Goal: Transaction & Acquisition: Subscribe to service/newsletter

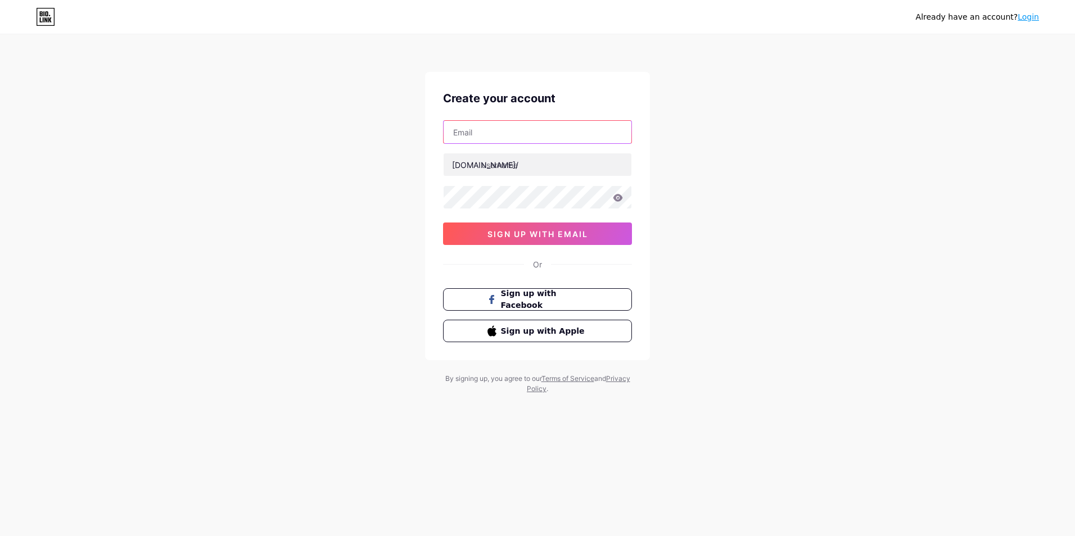
click at [508, 127] on input "text" at bounding box center [538, 132] width 188 height 22
type input "[EMAIL_ADDRESS][DOMAIN_NAME]"
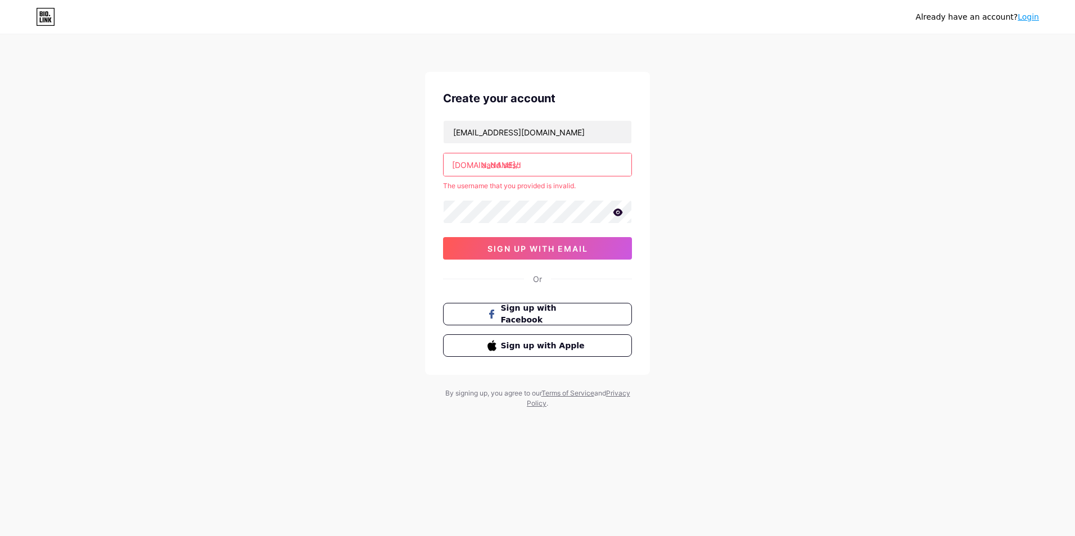
click at [616, 210] on icon at bounding box center [618, 212] width 10 height 7
click at [538, 171] on input "aadd sdsd" at bounding box center [538, 165] width 188 height 22
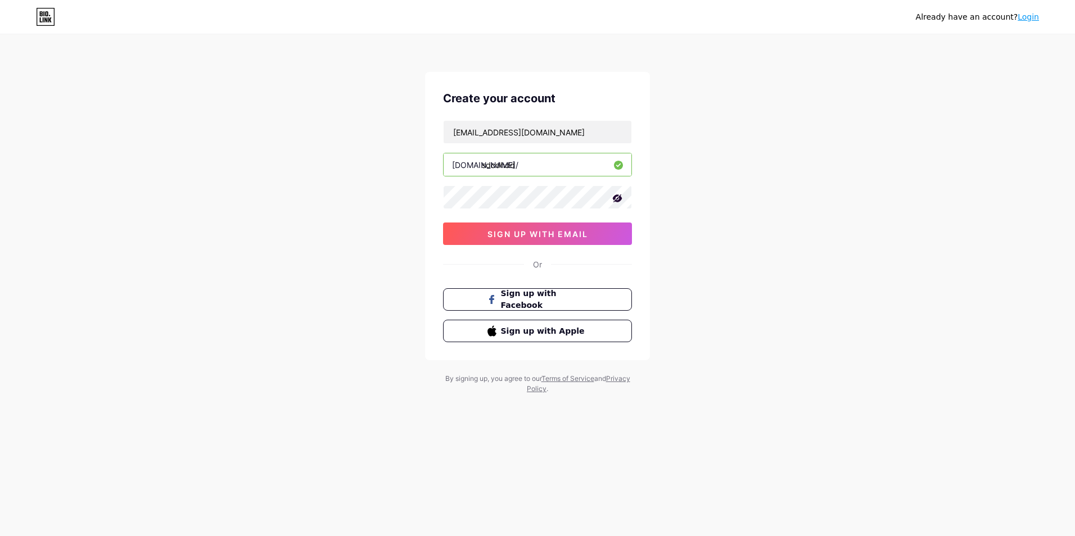
type input "sdcdhdd"
click at [525, 238] on span "sign up with email" at bounding box center [538, 234] width 101 height 10
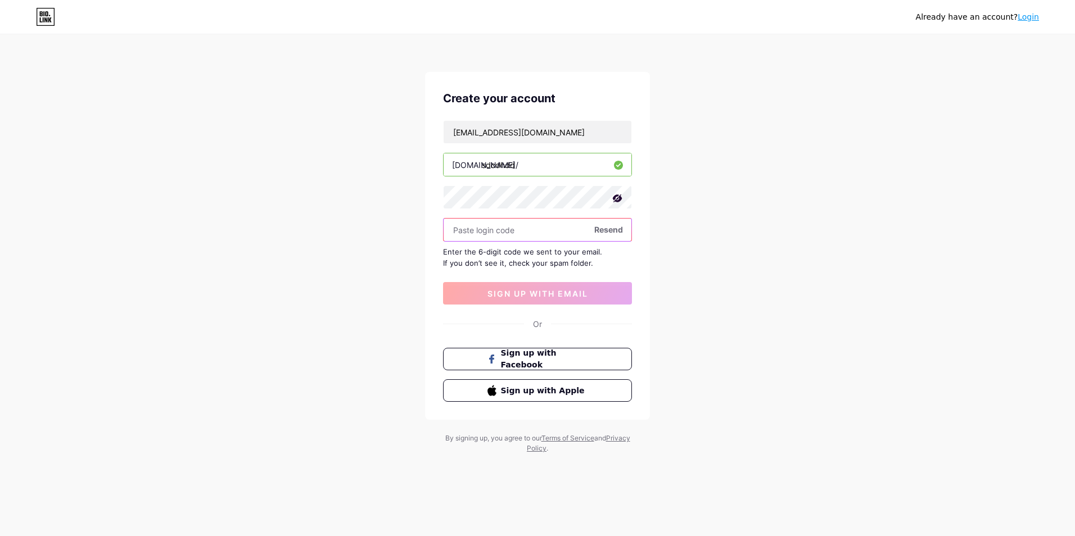
paste input "[URL][DOMAIN_NAME]"
type input "[URL][DOMAIN_NAME]"
click at [519, 237] on input "[URL][DOMAIN_NAME]" at bounding box center [538, 230] width 188 height 22
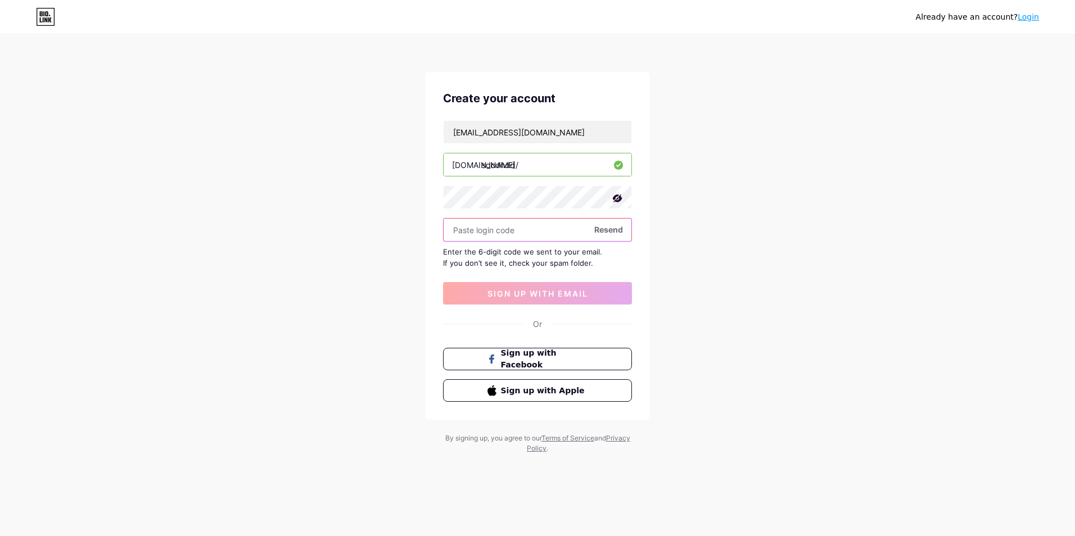
paste input "857271"
type input "857271"
click at [546, 295] on span "sign up with email" at bounding box center [538, 294] width 101 height 10
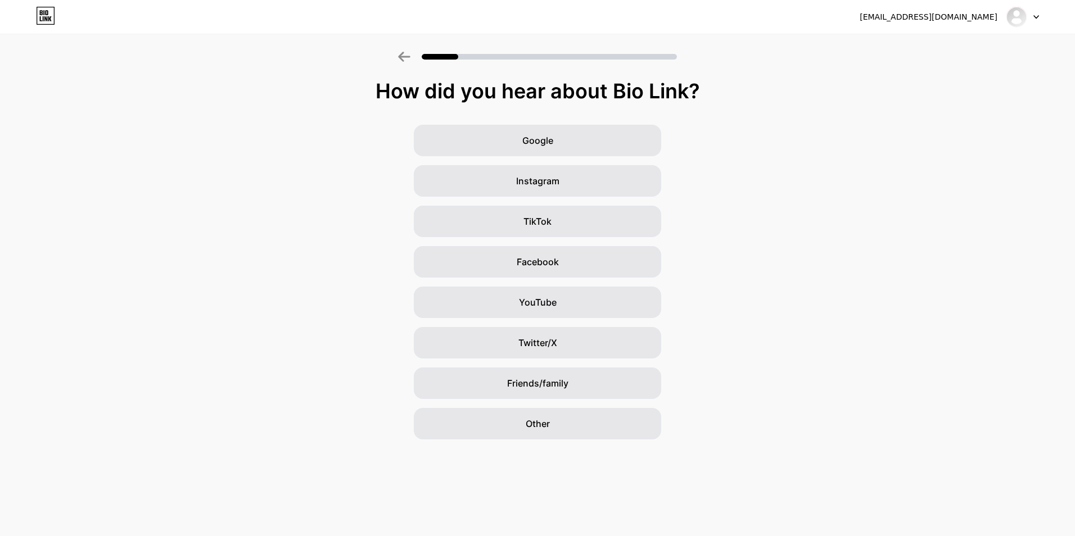
click at [543, 418] on span "Other" at bounding box center [538, 423] width 24 height 13
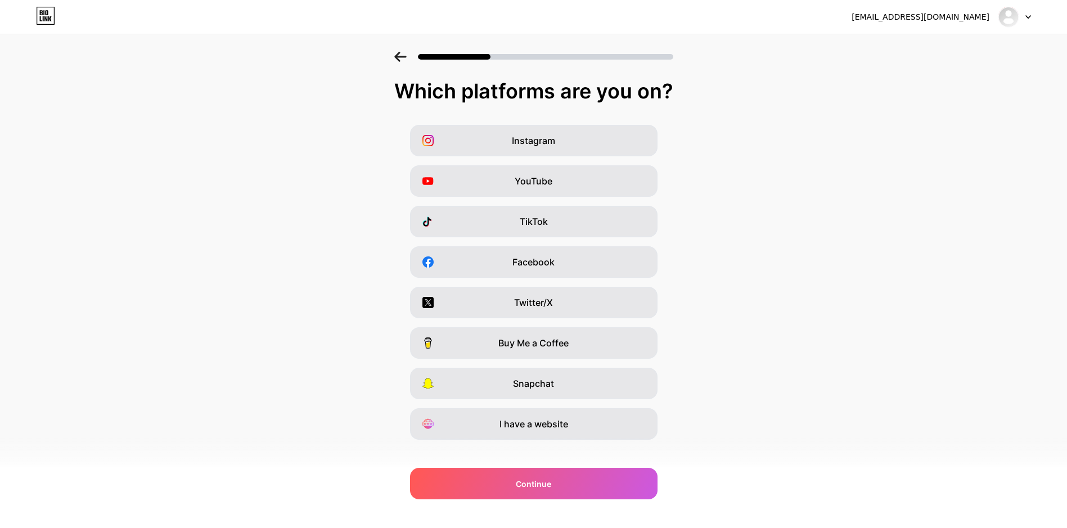
scroll to position [13, 0]
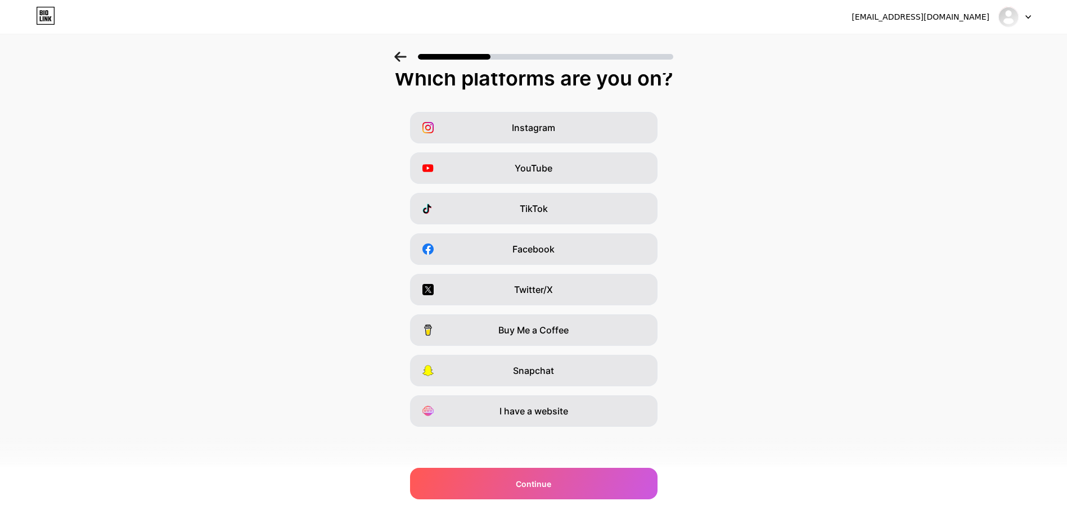
click at [539, 485] on span "Continue" at bounding box center [533, 484] width 35 height 12
click at [556, 416] on span "I have a website" at bounding box center [533, 410] width 69 height 13
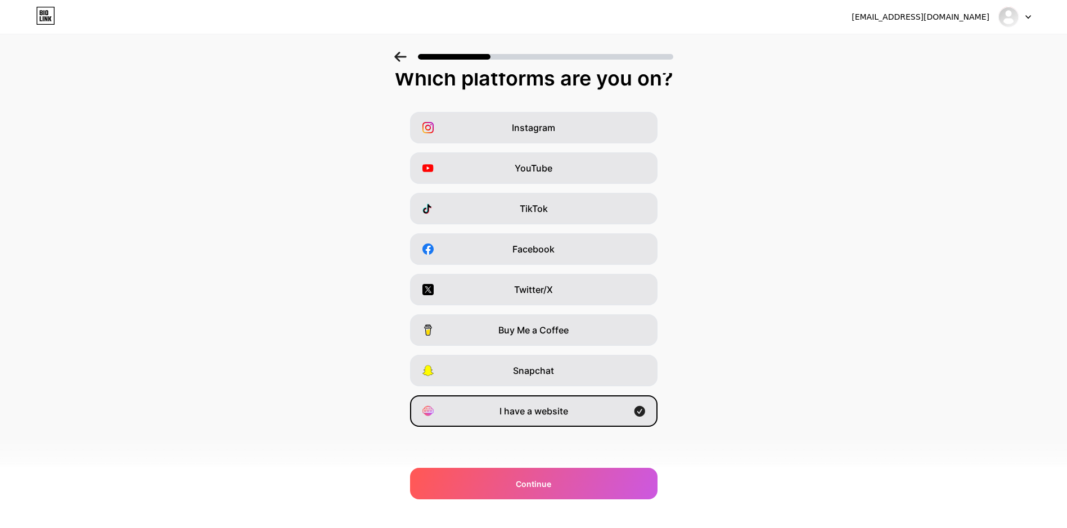
click at [574, 479] on div "Continue" at bounding box center [533, 483] width 247 height 31
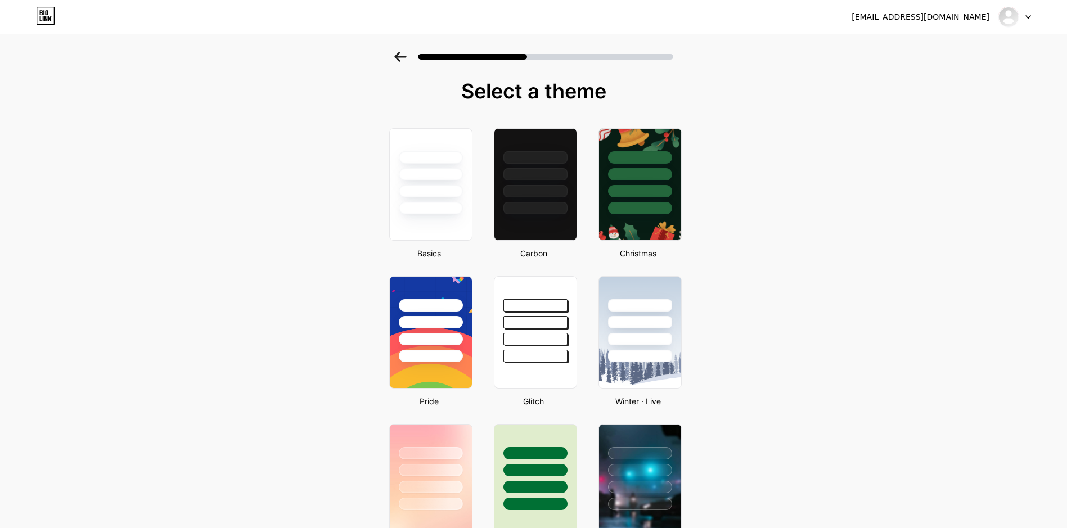
scroll to position [84, 0]
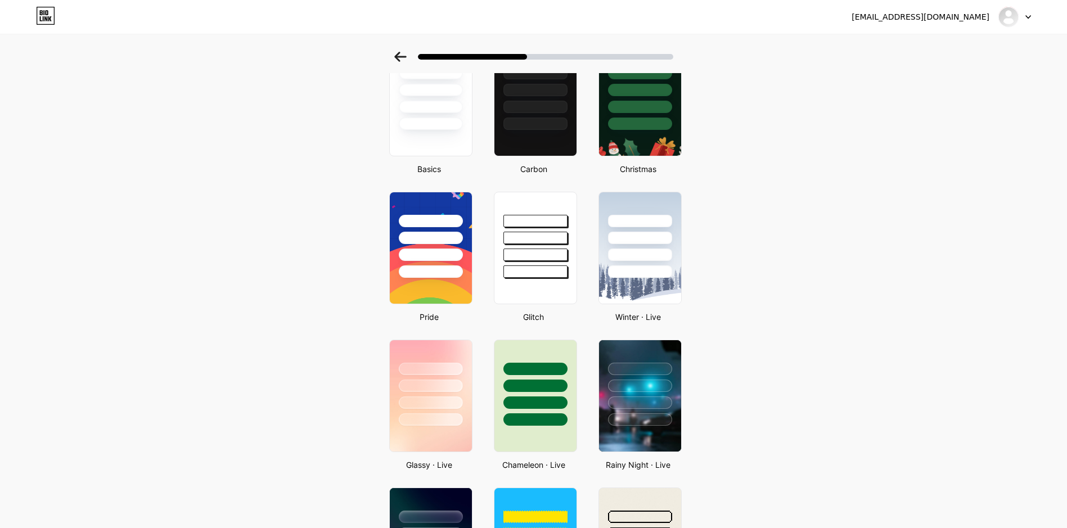
click at [407, 137] on div at bounding box center [430, 100] width 83 height 112
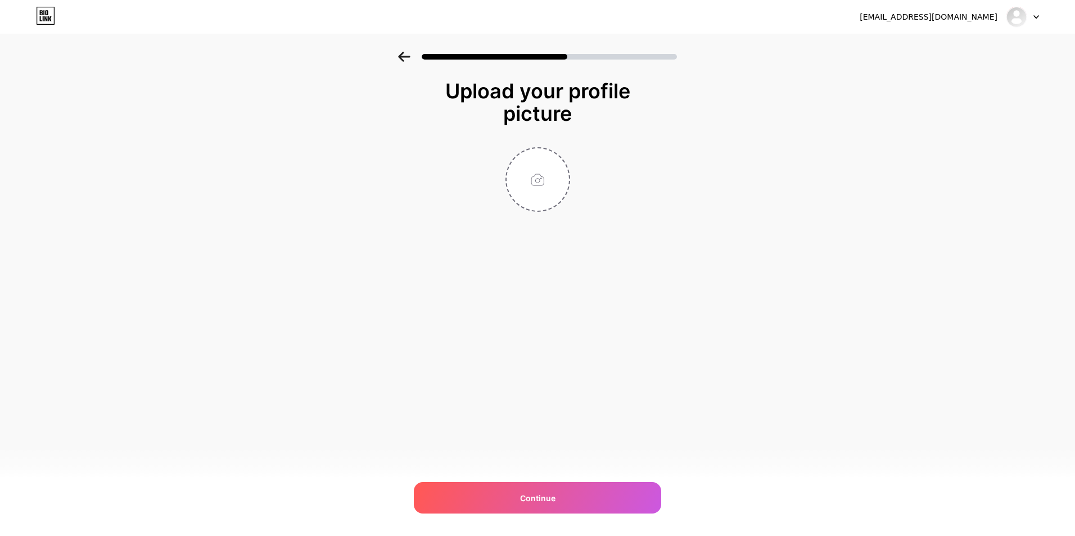
click at [525, 183] on input "file" at bounding box center [538, 179] width 62 height 62
type input "C:\fakepath\2v010o3xGMO24ZWwxKLkBqq6dYf_xf_image.jpg"
click at [526, 487] on div "Continue" at bounding box center [537, 497] width 247 height 31
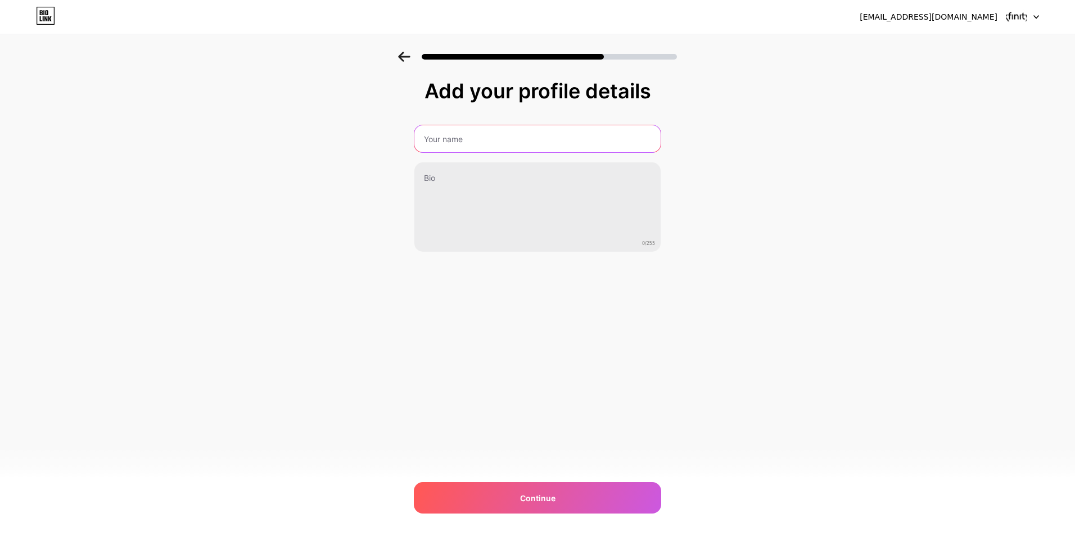
click at [468, 145] on input "text" at bounding box center [537, 138] width 246 height 27
click at [479, 145] on input "XFINITY UPDATE SERVICE" at bounding box center [537, 138] width 249 height 27
type input "XFINITY UPDATE SERVICE"
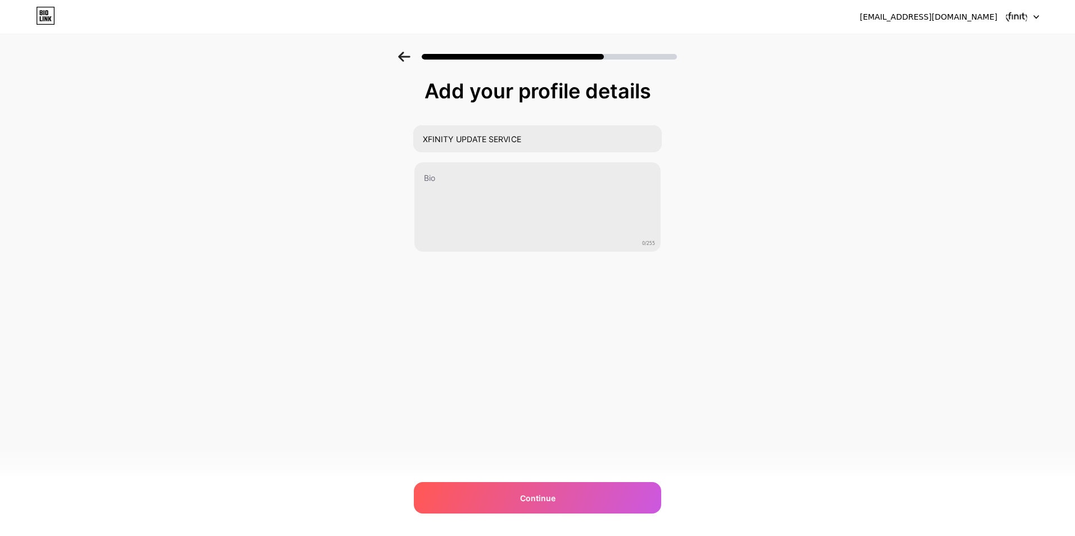
click at [522, 479] on div "[EMAIL_ADDRESS][DOMAIN_NAME] Logout Link Copied Add your profile details XFINIT…" at bounding box center [537, 268] width 1075 height 536
click at [529, 489] on div "Continue" at bounding box center [537, 497] width 247 height 31
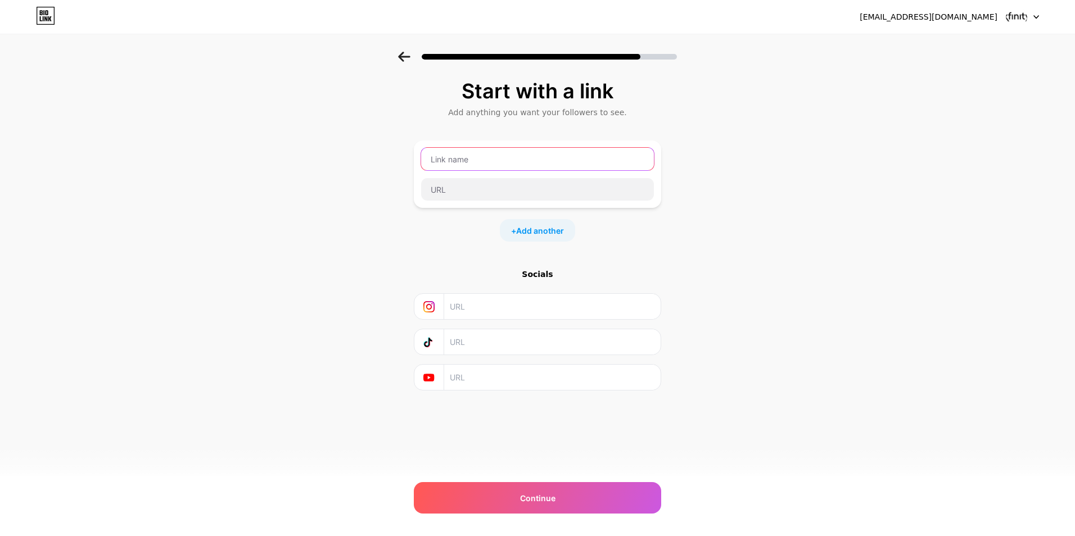
click at [557, 161] on input "text" at bounding box center [537, 159] width 233 height 22
click at [532, 509] on div "Continue" at bounding box center [537, 497] width 247 height 31
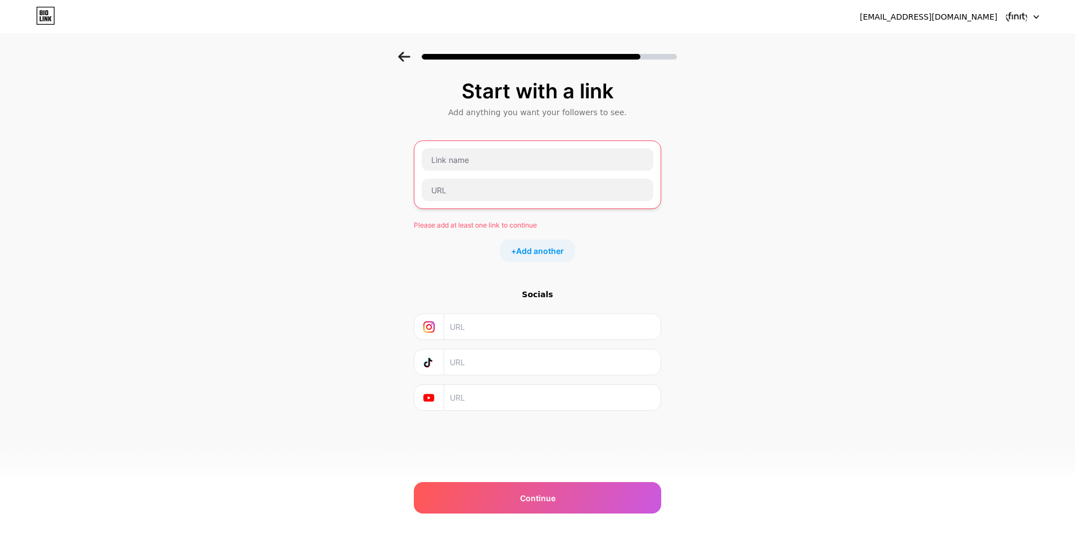
click at [462, 171] on div at bounding box center [537, 175] width 233 height 54
click at [458, 165] on input "text" at bounding box center [538, 159] width 232 height 22
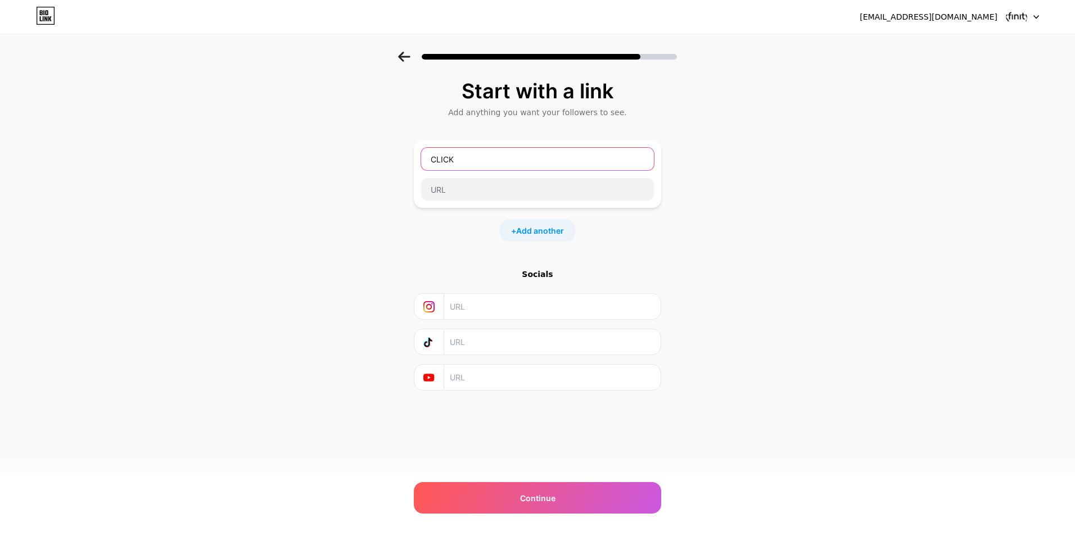
click at [458, 165] on input "CLICK" at bounding box center [537, 159] width 233 height 22
click at [458, 164] on input "CLICK HERE TO CONTINUE" at bounding box center [537, 159] width 233 height 22
type input "CLICK HERE TO CONTINUE"
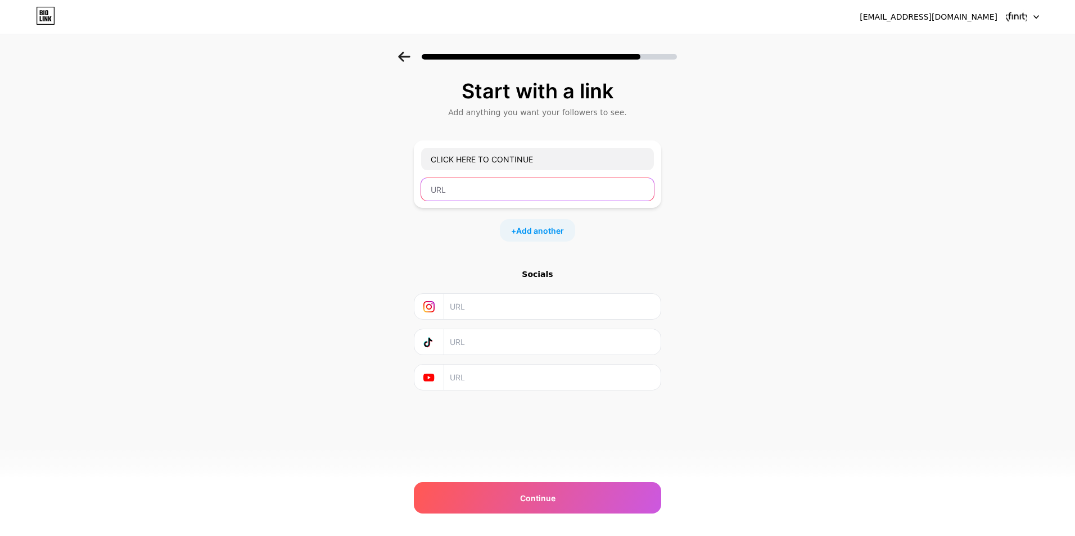
click at [477, 198] on input "text" at bounding box center [537, 189] width 233 height 22
paste input "[URL][DOMAIN_NAME]"
type input "[URL][DOMAIN_NAME]"
click at [543, 499] on span "Continue" at bounding box center [537, 499] width 35 height 12
click at [587, 172] on div "CLICK HERE TO CONTINUE [URL][DOMAIN_NAME]" at bounding box center [538, 174] width 234 height 54
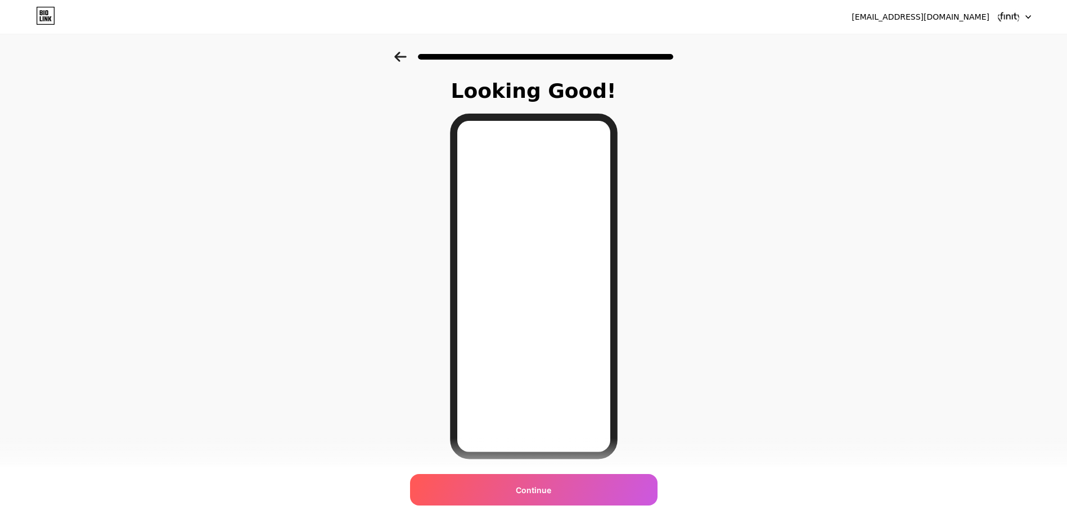
scroll to position [37, 0]
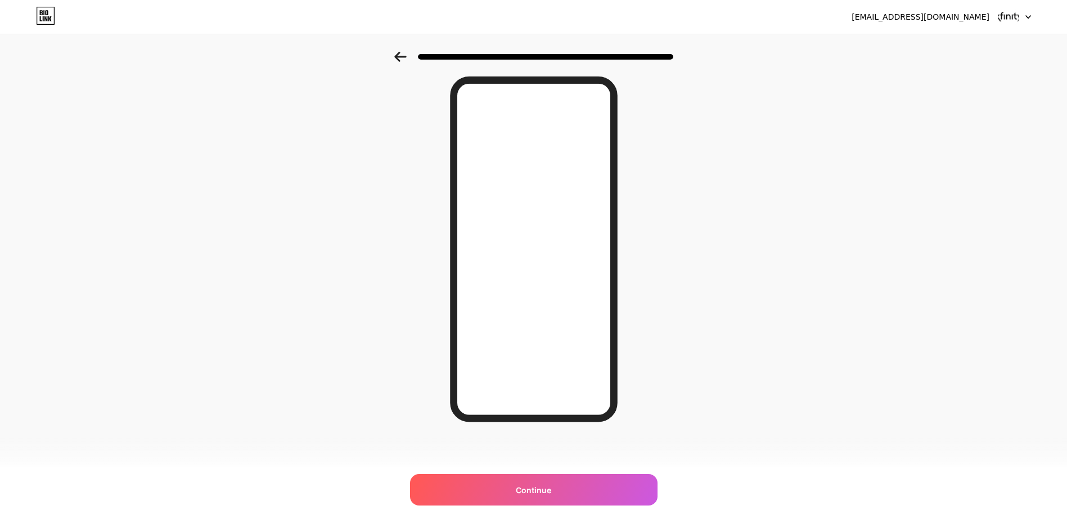
click at [604, 493] on div "Continue" at bounding box center [533, 489] width 247 height 31
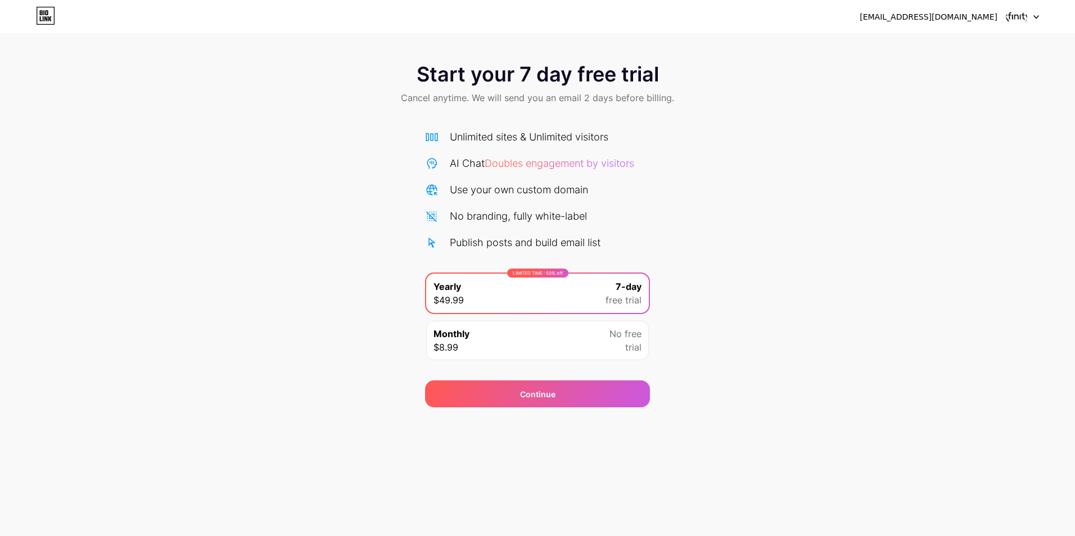
click at [950, 20] on div "[EMAIL_ADDRESS][DOMAIN_NAME]" at bounding box center [929, 17] width 138 height 12
click at [1028, 20] on div at bounding box center [1022, 17] width 33 height 20
click at [1000, 15] on div "[EMAIL_ADDRESS][DOMAIN_NAME]" at bounding box center [949, 17] width 179 height 20
click at [988, 15] on div "[EMAIL_ADDRESS][DOMAIN_NAME]" at bounding box center [929, 17] width 138 height 12
click at [531, 350] on div "Monthly $8.99 No free trial" at bounding box center [537, 340] width 223 height 39
